Goal: Transaction & Acquisition: Subscribe to service/newsletter

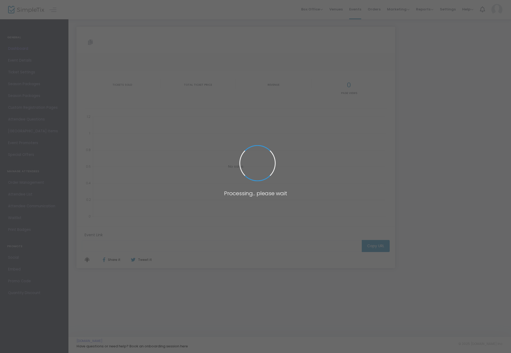
type input "[URL][DOMAIN_NAME]"
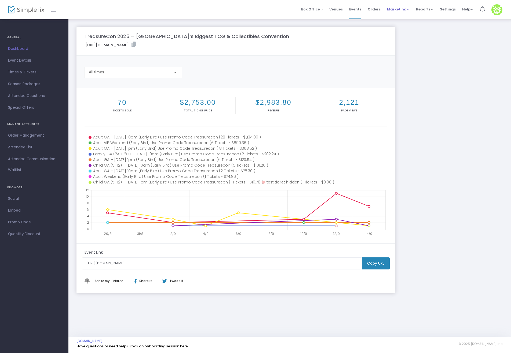
click at [405, 11] on span "Marketing" at bounding box center [398, 9] width 23 height 5
click at [408, 36] on li "Affiliate" at bounding box center [408, 39] width 43 height 10
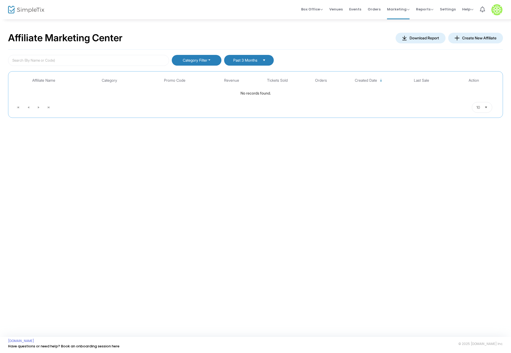
click at [479, 38] on button "Create New Affiliate" at bounding box center [475, 38] width 55 height 11
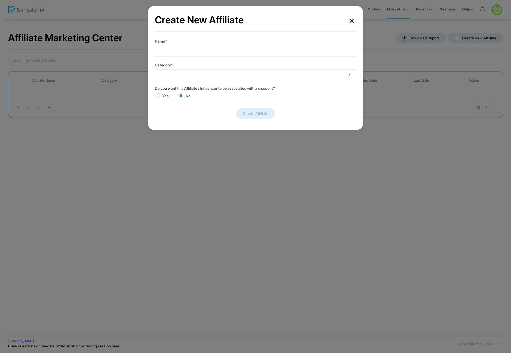
click at [195, 54] on input "Name *" at bounding box center [255, 51] width 201 height 11
click at [313, 76] on div "Category *" at bounding box center [255, 72] width 201 height 24
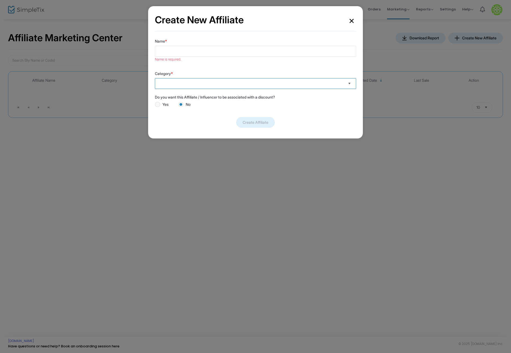
click at [349, 82] on span "Select" at bounding box center [349, 83] width 9 height 9
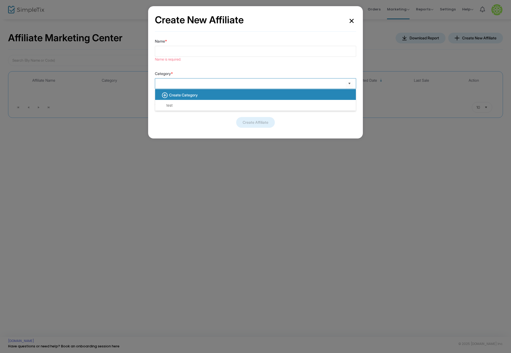
click at [179, 95] on b "Create Category" at bounding box center [183, 95] width 29 height 5
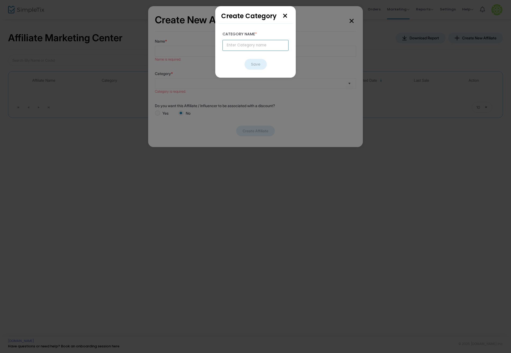
click at [246, 45] on input "text" at bounding box center [255, 45] width 66 height 11
type input "Creator"
click at [255, 63] on button "Save" at bounding box center [255, 64] width 22 height 11
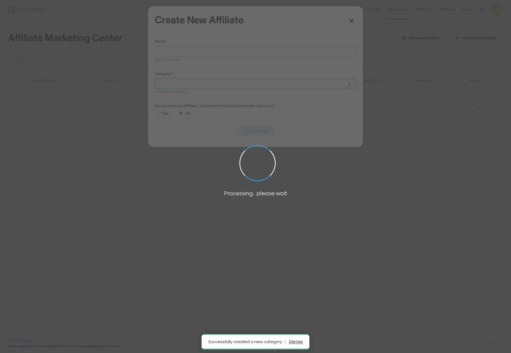
type input "Creator"
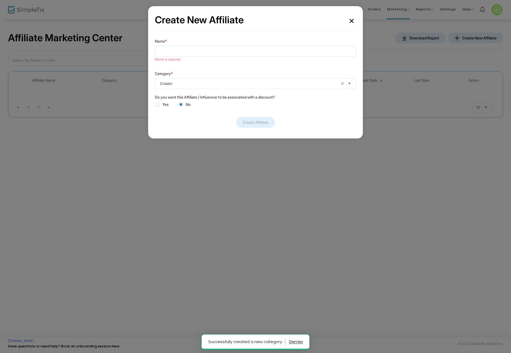
click at [202, 50] on input "Name *" at bounding box center [255, 51] width 201 height 11
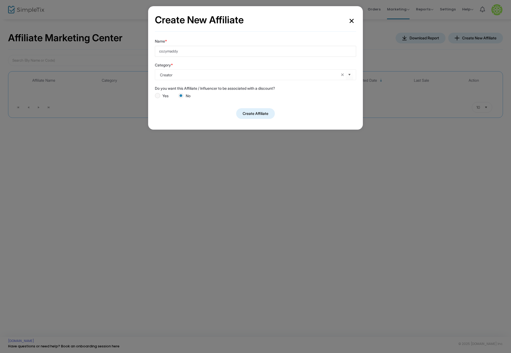
type input "cozymaddy"
click at [158, 94] on span at bounding box center [157, 95] width 5 height 5
click at [157, 98] on input "Yes" at bounding box center [157, 98] width 0 height 0
radio input "true"
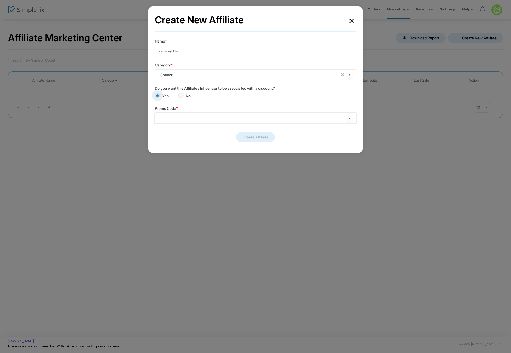
click at [191, 118] on input at bounding box center [253, 119] width 186 height 6
click at [352, 118] on span "Select" at bounding box center [349, 118] width 9 height 9
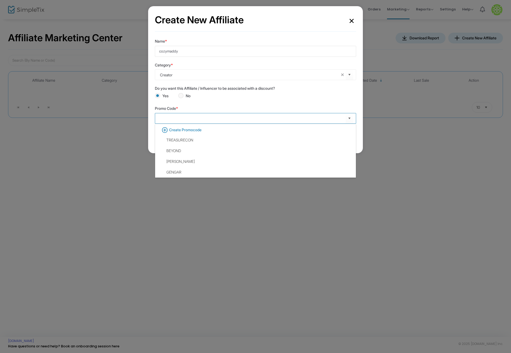
click at [195, 120] on input at bounding box center [253, 119] width 186 height 6
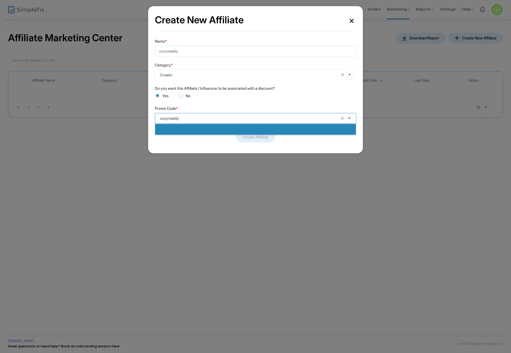
type input "cozymaddy"
click at [181, 142] on div "Create Affiliate" at bounding box center [255, 137] width 201 height 11
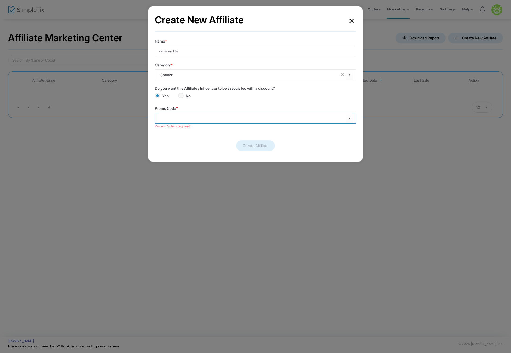
click at [197, 119] on input at bounding box center [253, 119] width 186 height 6
click at [191, 118] on input at bounding box center [253, 119] width 186 height 6
click at [351, 120] on span "Select" at bounding box center [349, 118] width 9 height 9
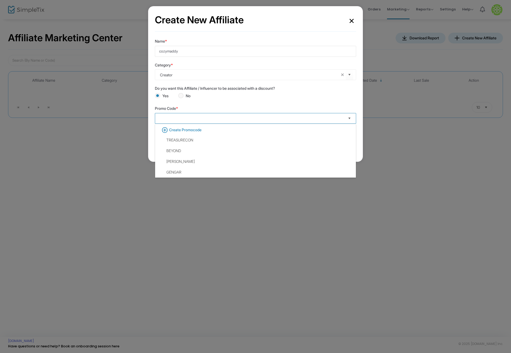
click at [351, 120] on span "Select" at bounding box center [349, 118] width 9 height 9
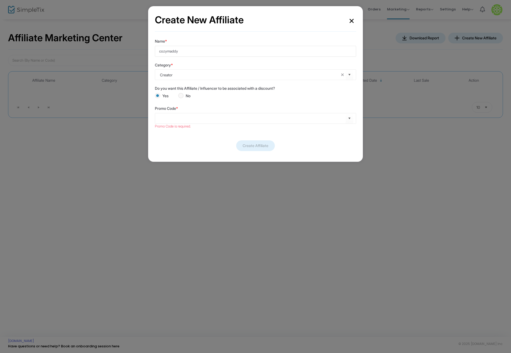
click at [353, 20] on button "×" at bounding box center [351, 20] width 9 height 15
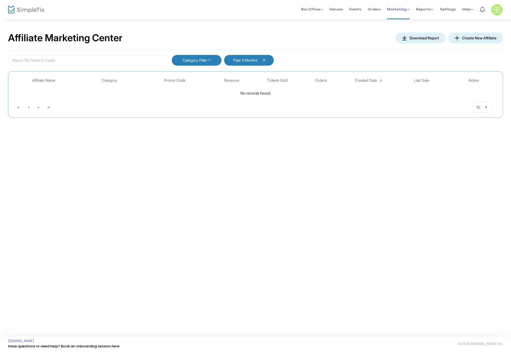
click at [406, 11] on span "Marketing" at bounding box center [398, 9] width 23 height 5
click at [409, 20] on li "Promo Codes" at bounding box center [408, 18] width 43 height 10
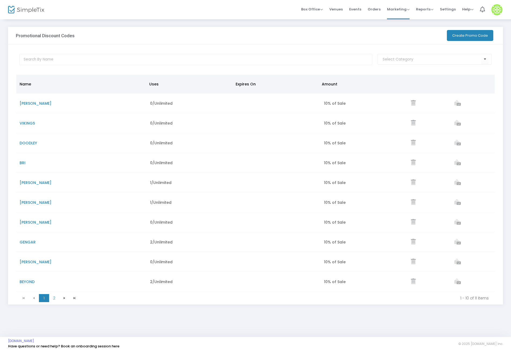
click at [468, 34] on button "Create Promo Code" at bounding box center [469, 35] width 46 height 11
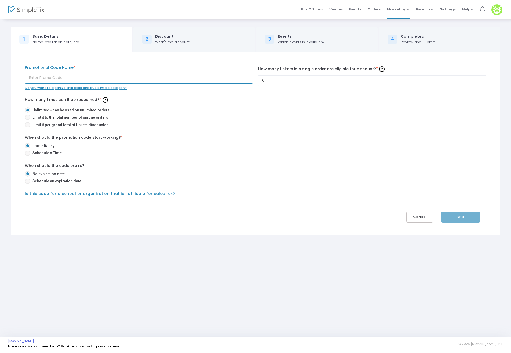
click at [88, 77] on input "text" at bounding box center [139, 78] width 228 height 11
type input "cozymaddy"
click at [462, 215] on button "Next" at bounding box center [460, 217] width 39 height 11
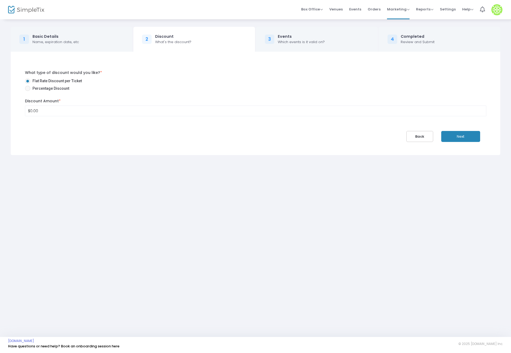
click at [28, 88] on span at bounding box center [27, 88] width 5 height 5
click at [28, 91] on input "Percentage Discount" at bounding box center [27, 91] width 0 height 0
radio input "true"
click at [69, 112] on input "0" at bounding box center [255, 111] width 460 height 10
type input "10.00%"
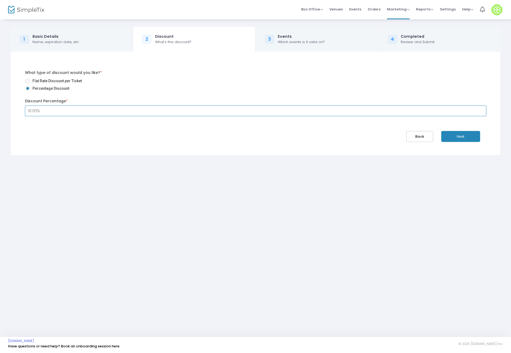
drag, startPoint x: 259, startPoint y: 200, endPoint x: 423, endPoint y: 135, distance: 176.0
click at [260, 200] on div "1 Basic Details Name, expiration date, etc 2 Discount What's the discount? 3 Ev…" at bounding box center [255, 178] width 511 height 319
click at [470, 132] on button "Next" at bounding box center [460, 136] width 39 height 11
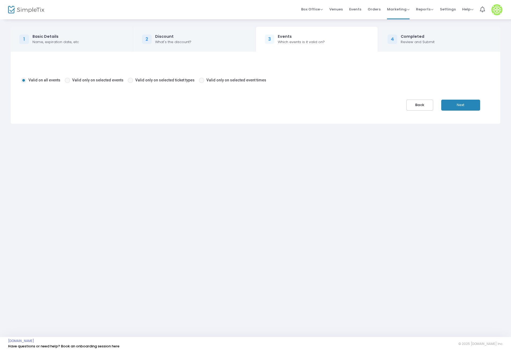
click at [462, 105] on button "Next" at bounding box center [460, 105] width 39 height 11
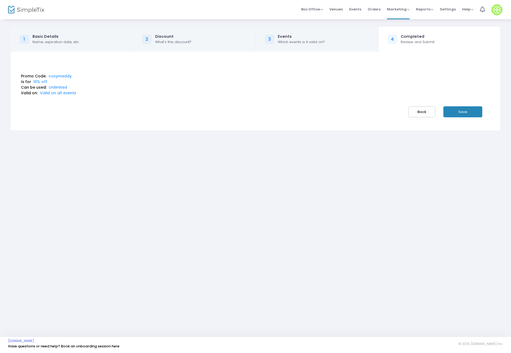
click at [464, 112] on button "Save" at bounding box center [462, 111] width 39 height 11
